Goal: Register for event/course

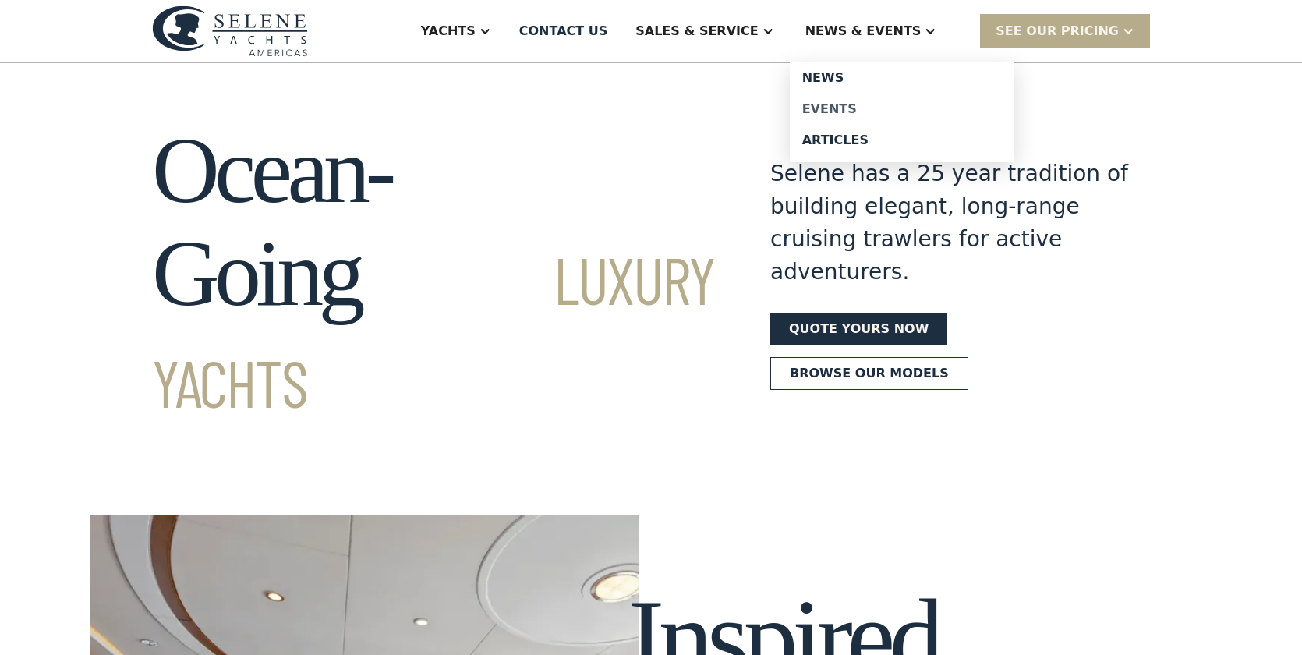
click at [869, 103] on div "Events" at bounding box center [902, 109] width 200 height 12
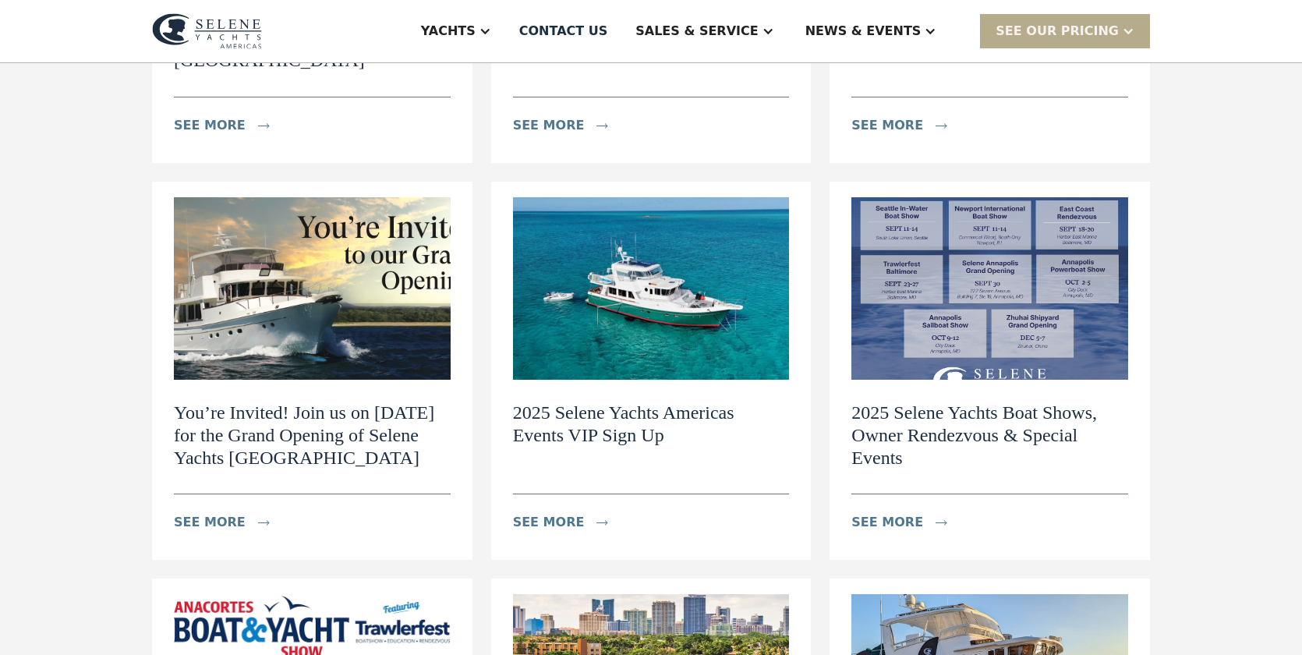
scroll to position [514, 0]
click at [618, 406] on h2 "2025 Selene Yachts Americas Events VIP Sign Up" at bounding box center [651, 423] width 277 height 45
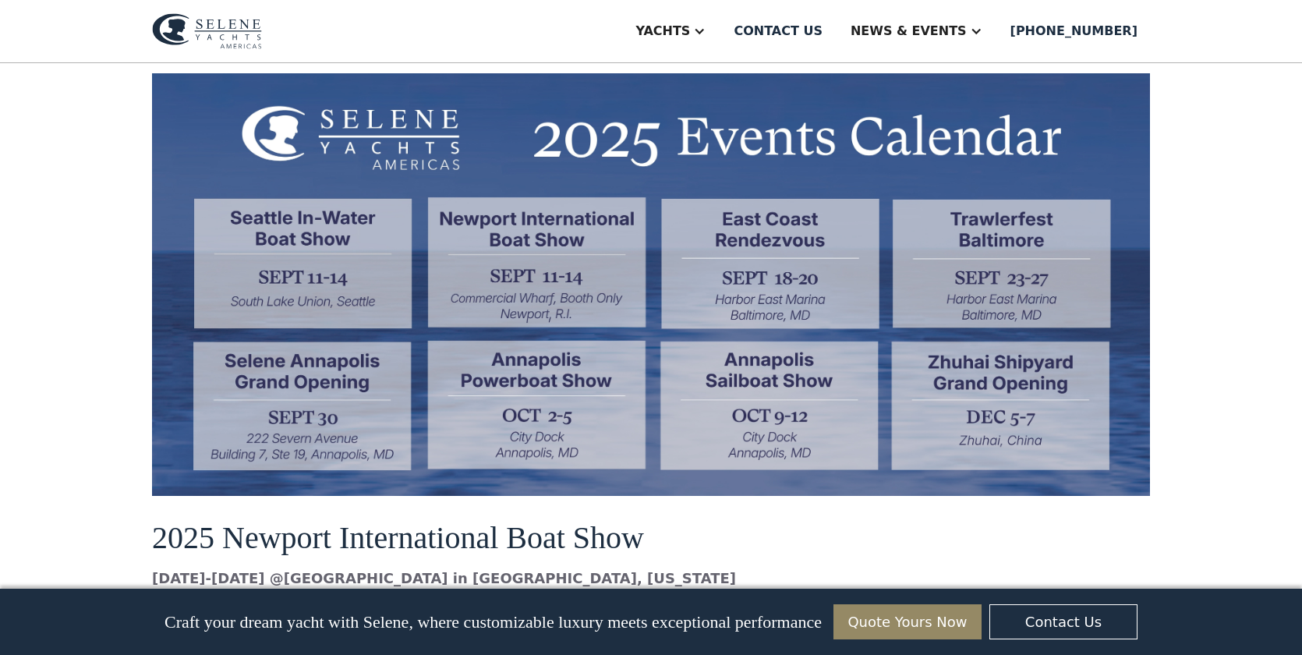
scroll to position [1376, 0]
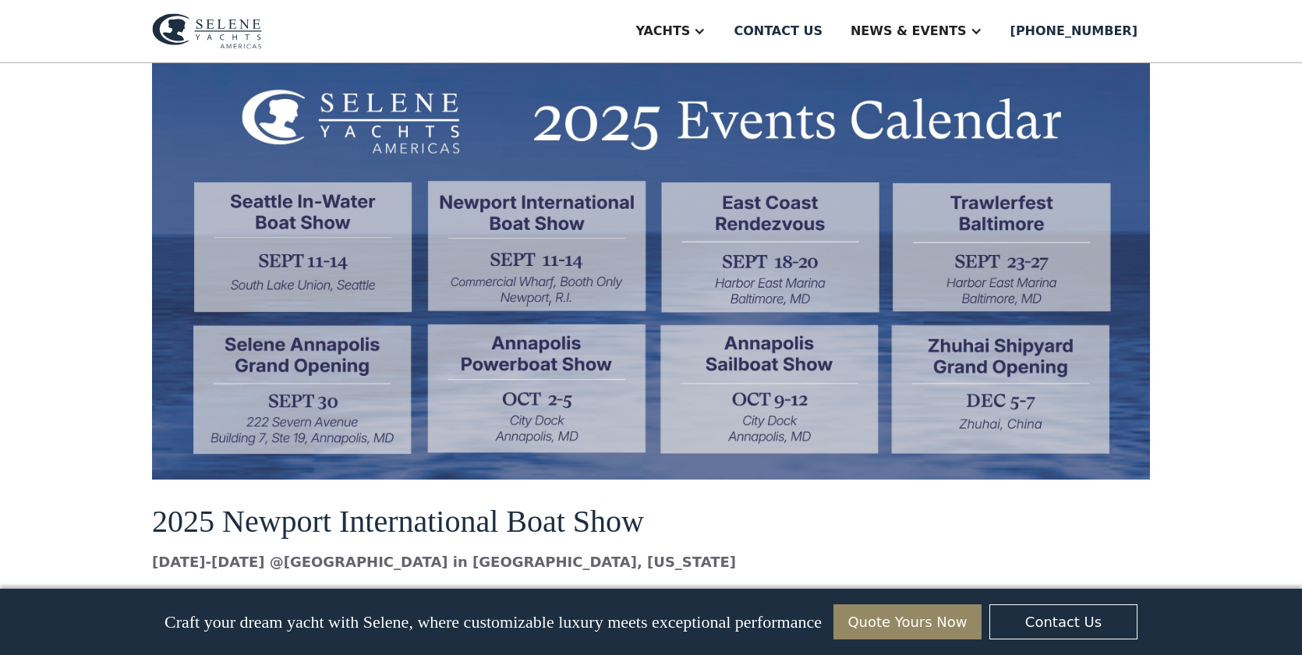
click at [578, 363] on img at bounding box center [651, 268] width 998 height 422
click at [574, 219] on img at bounding box center [651, 268] width 998 height 422
drag, startPoint x: 595, startPoint y: 221, endPoint x: 740, endPoint y: 200, distance: 147.3
